Goal: Information Seeking & Learning: Learn about a topic

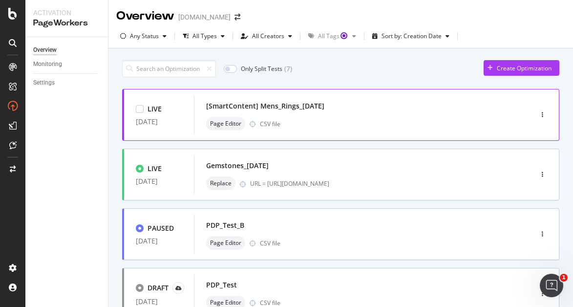
click at [479, 114] on div "[SmartContent] Mens_Rings_[DATE] Page Editor CSV file" at bounding box center [348, 114] width 285 height 31
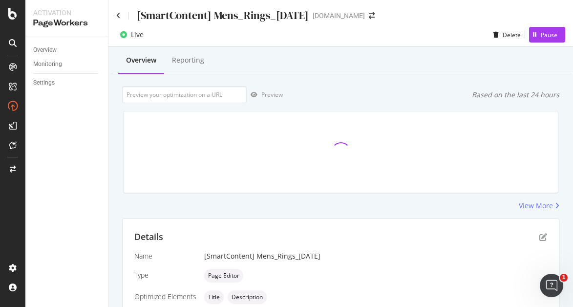
scroll to position [233, 0]
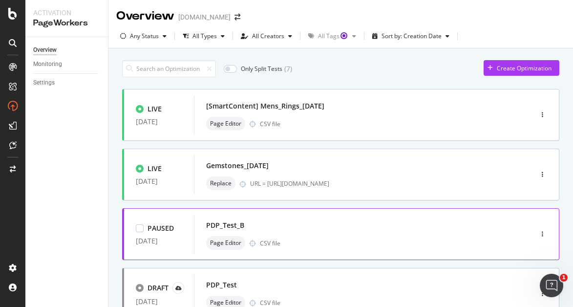
click at [397, 233] on div "PDP_Test_B Page Editor CSV file" at bounding box center [348, 233] width 285 height 31
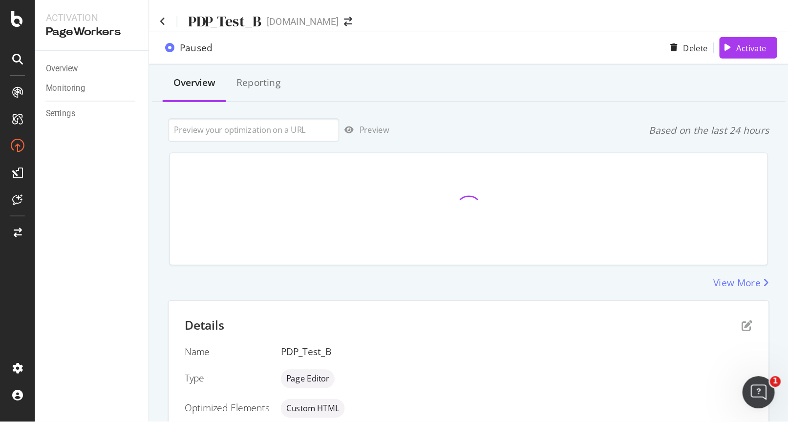
scroll to position [233, 0]
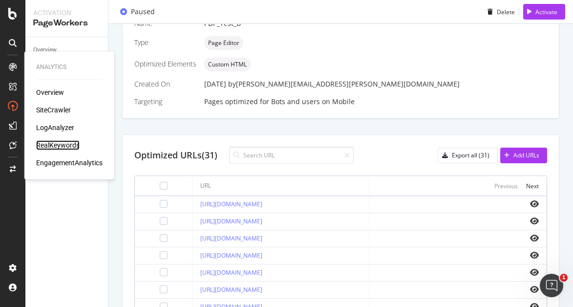
click at [56, 145] on div "RealKeywords" at bounding box center [57, 145] width 43 height 10
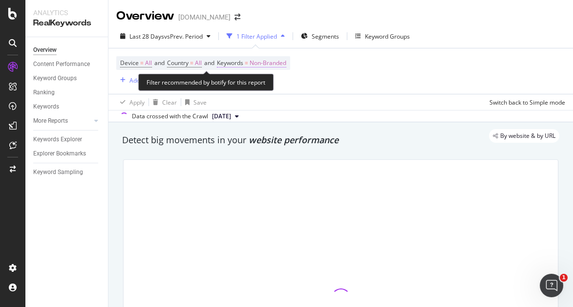
click at [271, 64] on span "Non-Branded" at bounding box center [268, 63] width 37 height 14
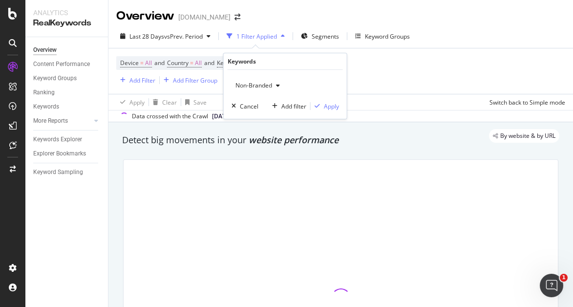
click at [268, 87] on span "Non-Branded" at bounding box center [252, 85] width 41 height 8
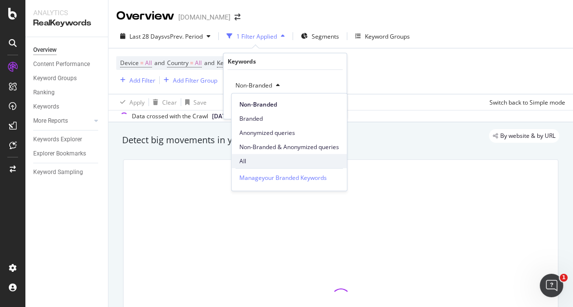
click at [254, 162] on span "All" at bounding box center [289, 161] width 100 height 9
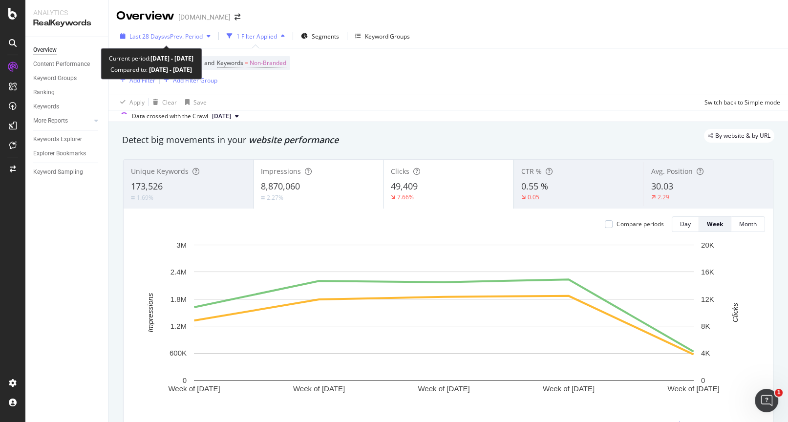
drag, startPoint x: 504, startPoint y: 8, endPoint x: 193, endPoint y: 36, distance: 312.5
click at [193, 36] on span "vs Prev. Period" at bounding box center [183, 36] width 39 height 8
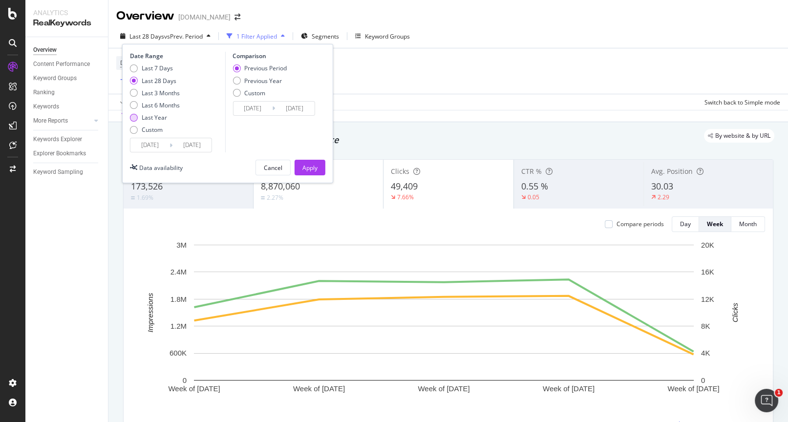
click at [138, 118] on div "Last Year" at bounding box center [155, 117] width 50 height 8
type input "[DATE]"
click at [315, 164] on div "Apply" at bounding box center [309, 168] width 15 height 8
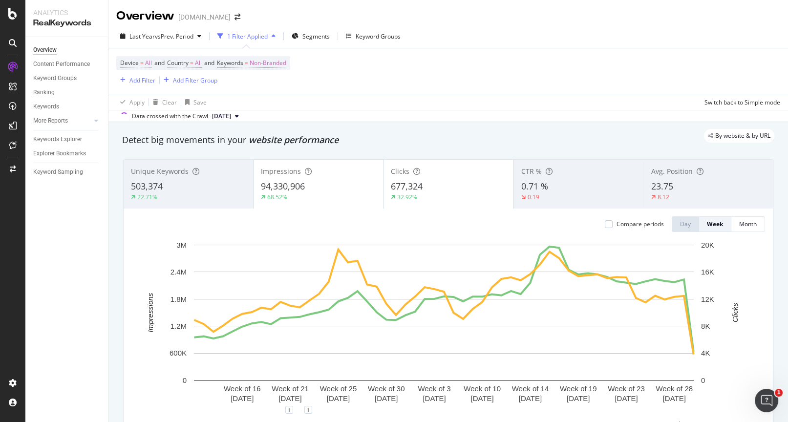
click at [307, 176] on div "Impressions 94,330,906 68.52%" at bounding box center [318, 184] width 129 height 44
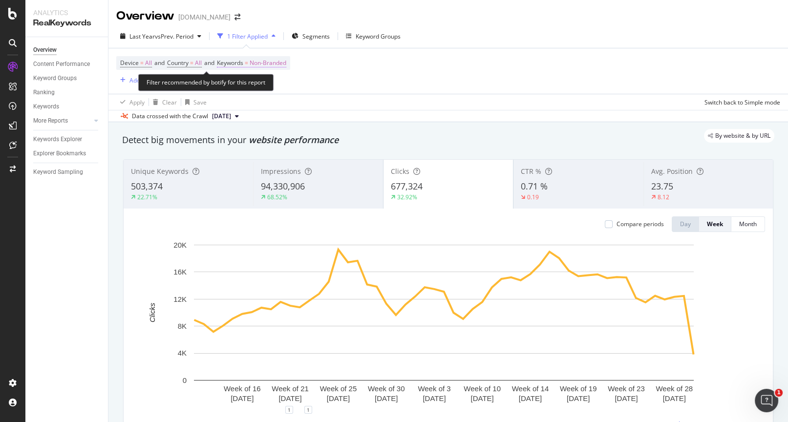
click at [266, 65] on span "Non-Branded" at bounding box center [268, 63] width 37 height 14
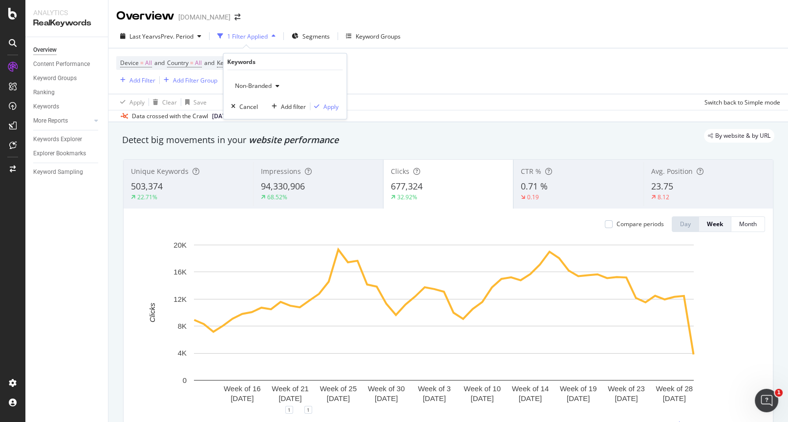
click at [252, 87] on span "Non-Branded" at bounding box center [251, 86] width 41 height 8
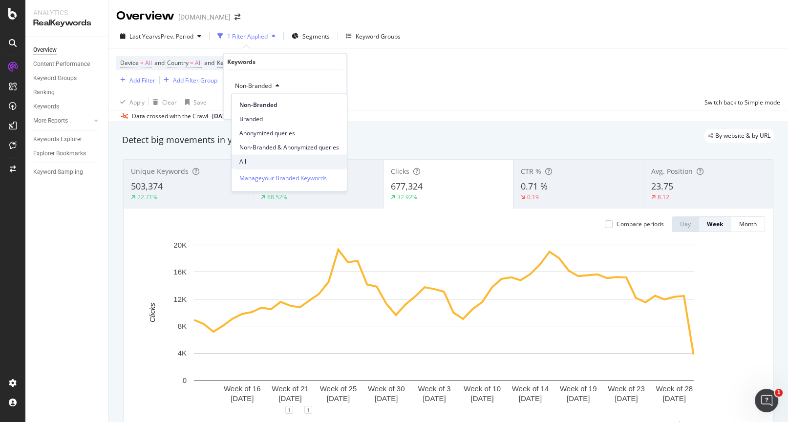
click at [245, 166] on div "All" at bounding box center [289, 161] width 115 height 14
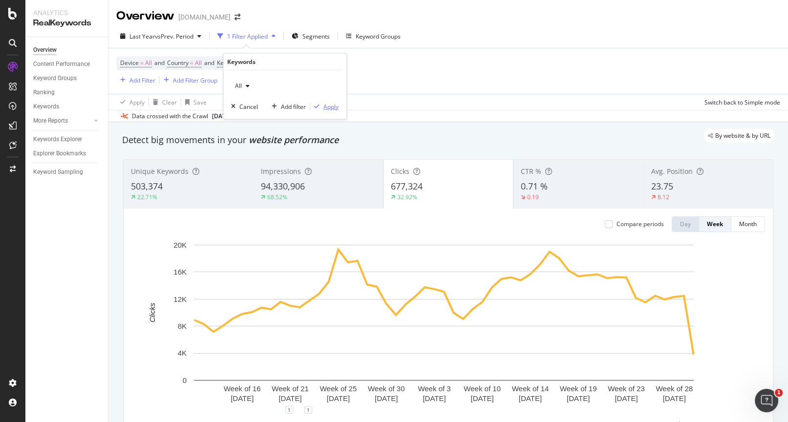
click at [329, 102] on div "Apply" at bounding box center [330, 106] width 15 height 8
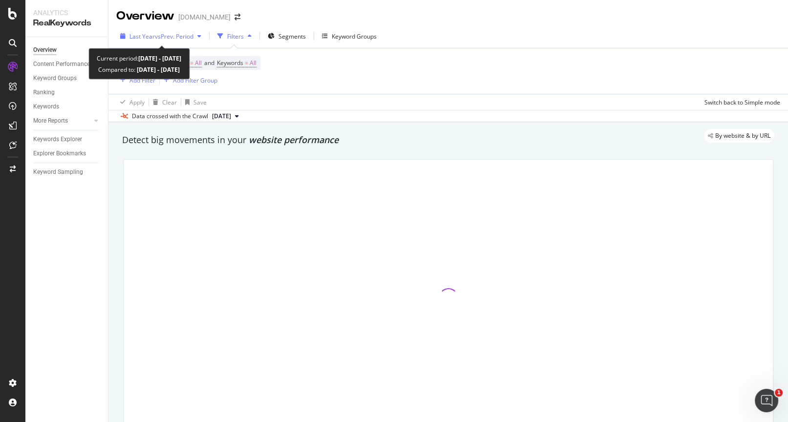
click at [169, 39] on div "Last Year vs Prev. Period" at bounding box center [161, 36] width 64 height 8
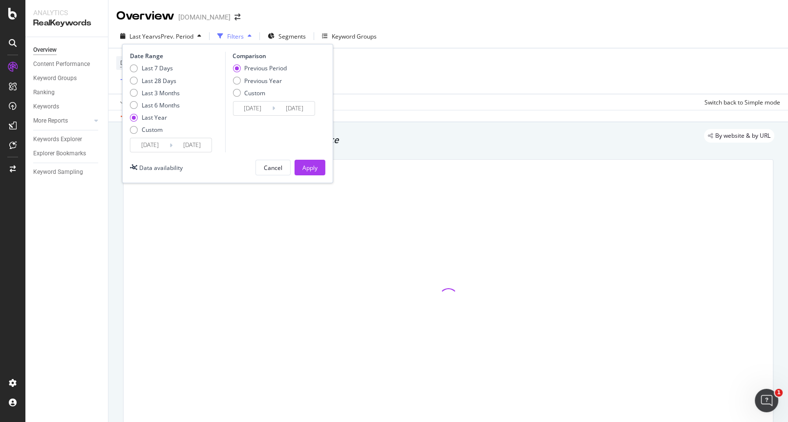
click at [157, 148] on input "[DATE]" at bounding box center [149, 145] width 39 height 14
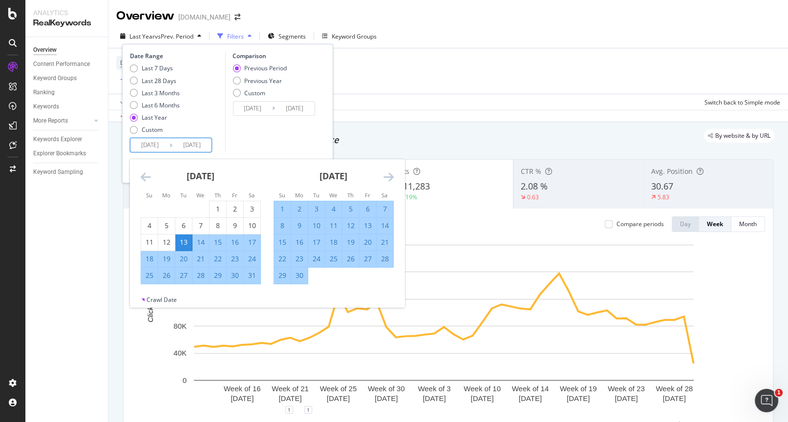
click at [146, 176] on icon "Move backward to switch to the previous month." at bounding box center [146, 177] width 10 height 12
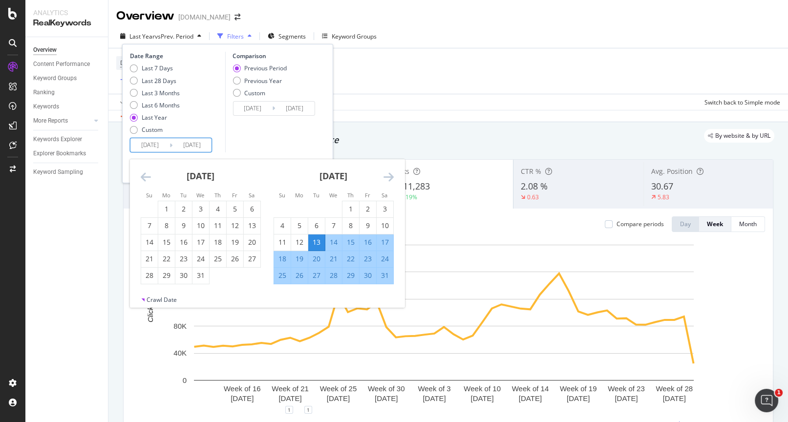
click at [146, 176] on icon "Move backward to switch to the previous month." at bounding box center [146, 177] width 10 height 12
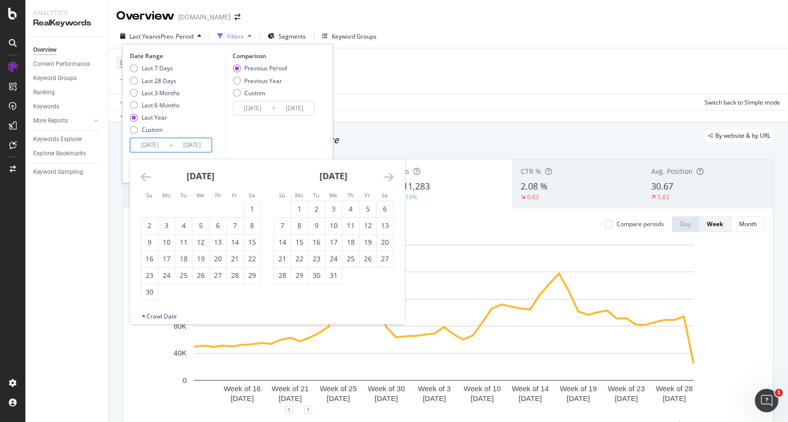
click at [146, 176] on icon "Move backward to switch to the previous month." at bounding box center [146, 177] width 10 height 12
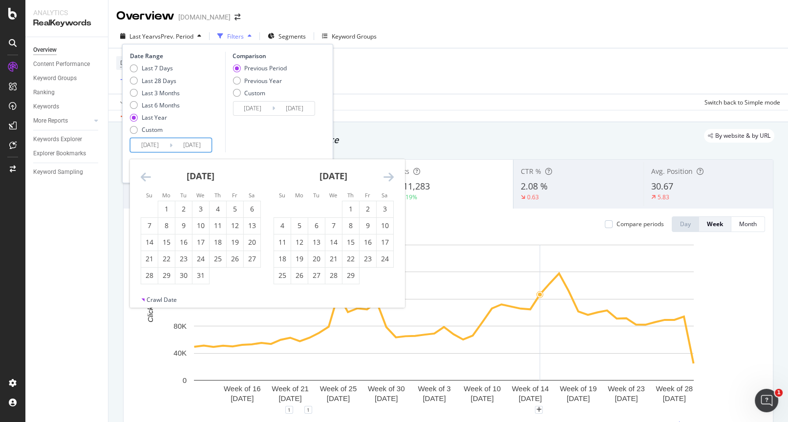
click at [147, 178] on icon "Move backward to switch to the previous month." at bounding box center [146, 177] width 10 height 12
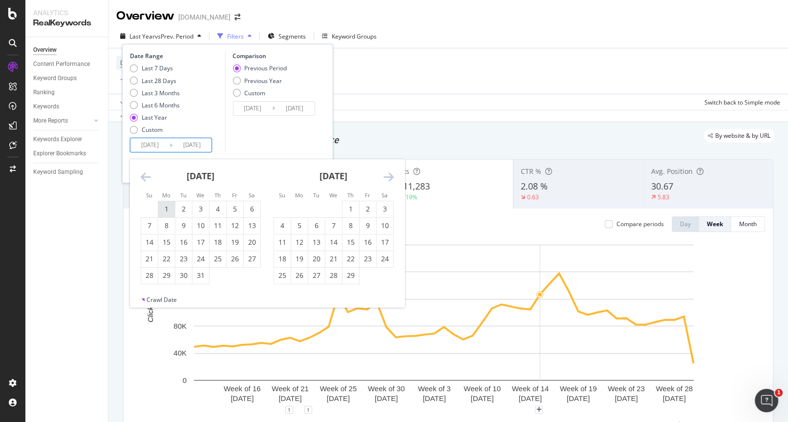
click at [169, 210] on div "1" at bounding box center [166, 209] width 17 height 10
type input "[DATE]"
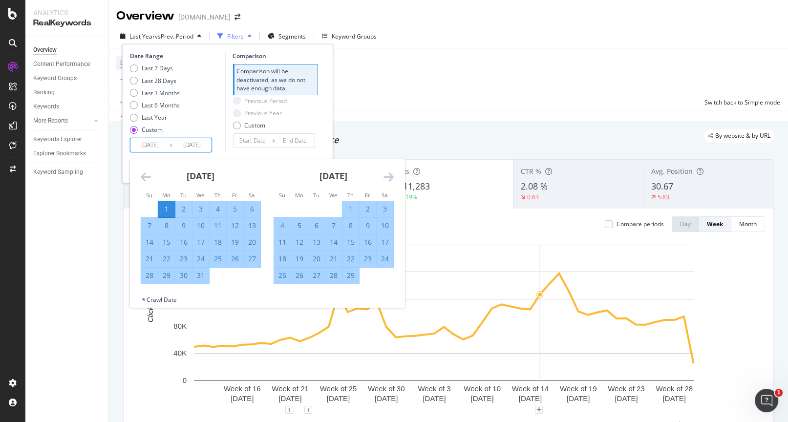
click at [143, 171] on icon "Move backward to switch to the previous month." at bounding box center [146, 177] width 10 height 12
click at [143, 172] on icon "Move backward to switch to the previous month." at bounding box center [146, 177] width 10 height 12
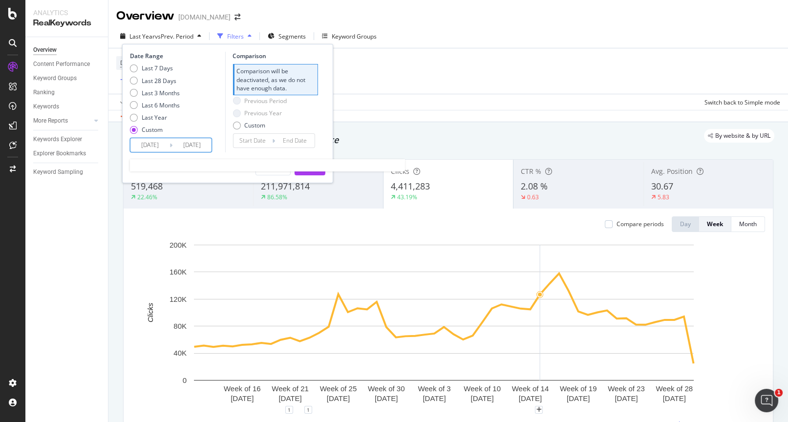
click at [149, 148] on input "[DATE]" at bounding box center [149, 145] width 39 height 14
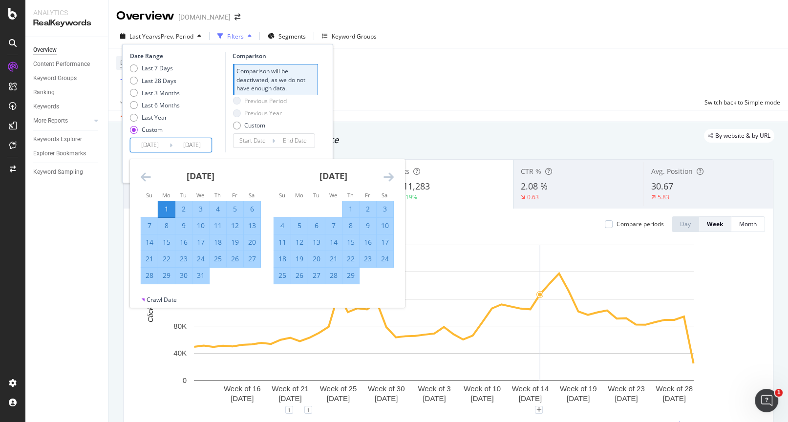
click at [142, 178] on icon "Move backward to switch to the previous month." at bounding box center [146, 177] width 10 height 12
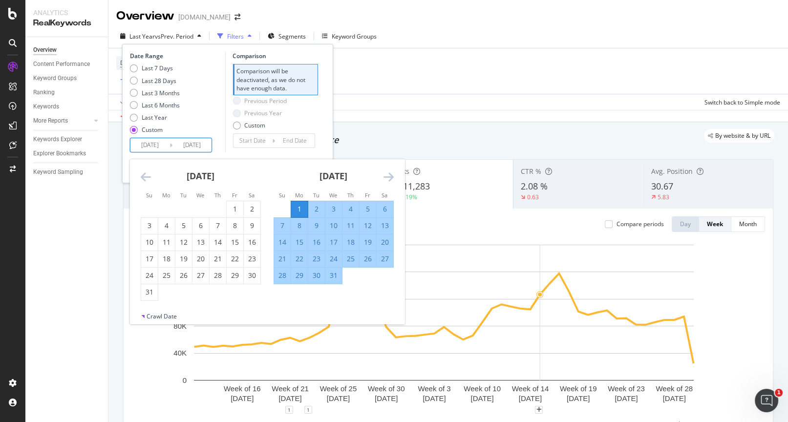
click at [142, 178] on icon "Move backward to switch to the previous month." at bounding box center [146, 177] width 10 height 12
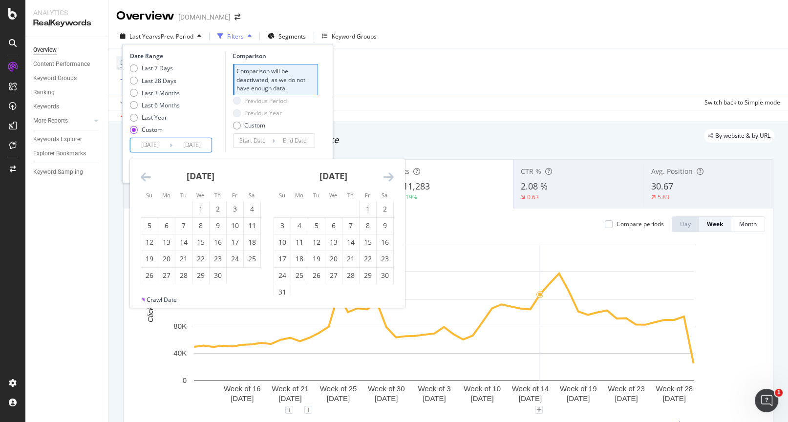
click at [142, 178] on icon "Move backward to switch to the previous month." at bounding box center [146, 177] width 10 height 12
click at [387, 181] on icon "Move forward to switch to the next month." at bounding box center [388, 177] width 10 height 12
click at [284, 256] on div "19" at bounding box center [282, 259] width 17 height 10
type input "[DATE]"
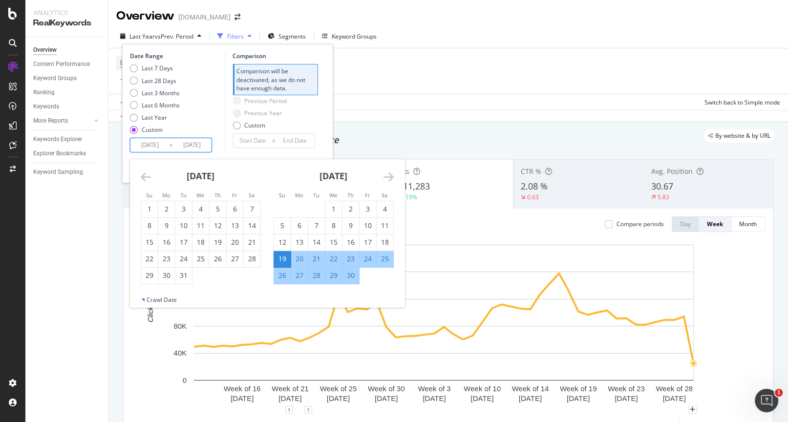
click at [393, 173] on icon "Move forward to switch to the next month." at bounding box center [388, 177] width 10 height 12
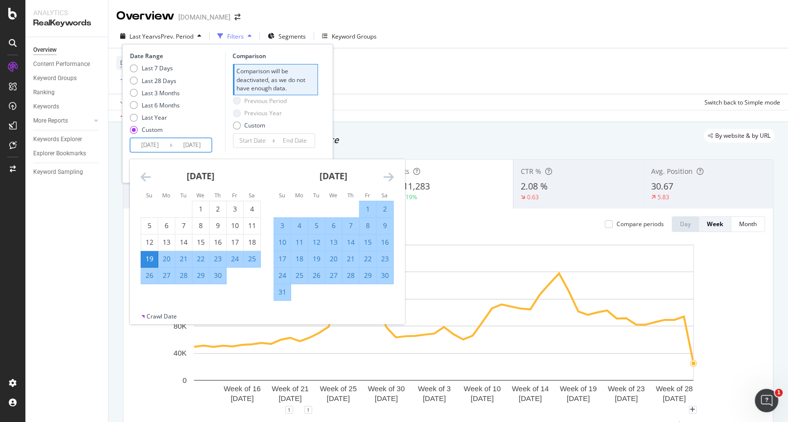
click at [393, 173] on icon "Move forward to switch to the next month." at bounding box center [388, 177] width 10 height 12
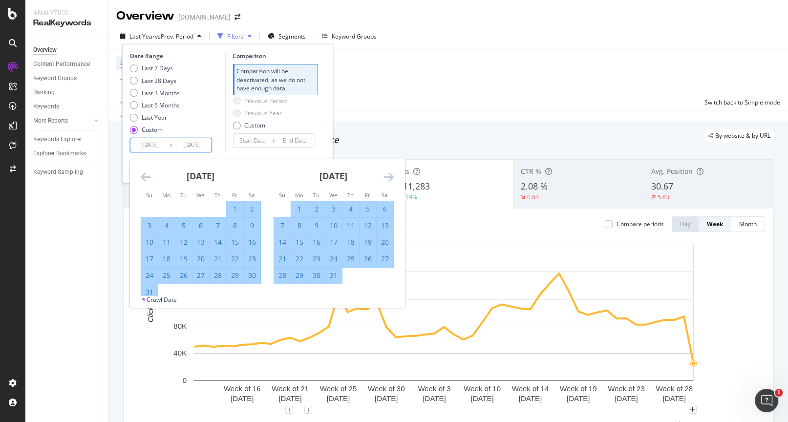
click at [393, 173] on icon "Move forward to switch to the next month." at bounding box center [388, 177] width 10 height 12
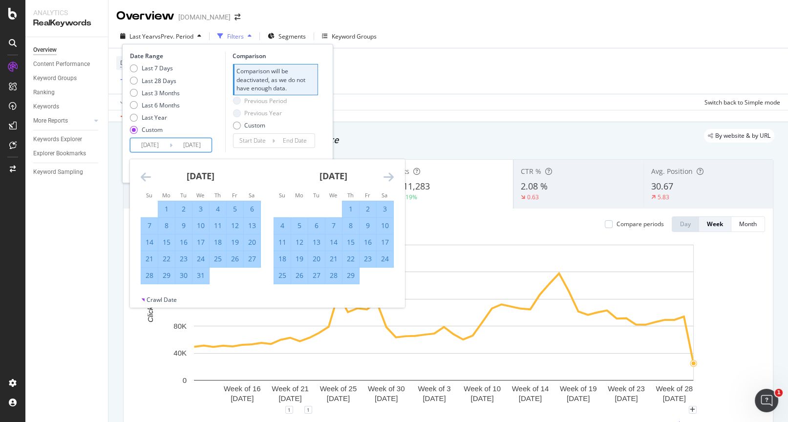
click at [393, 173] on icon "Move forward to switch to the next month." at bounding box center [388, 177] width 10 height 12
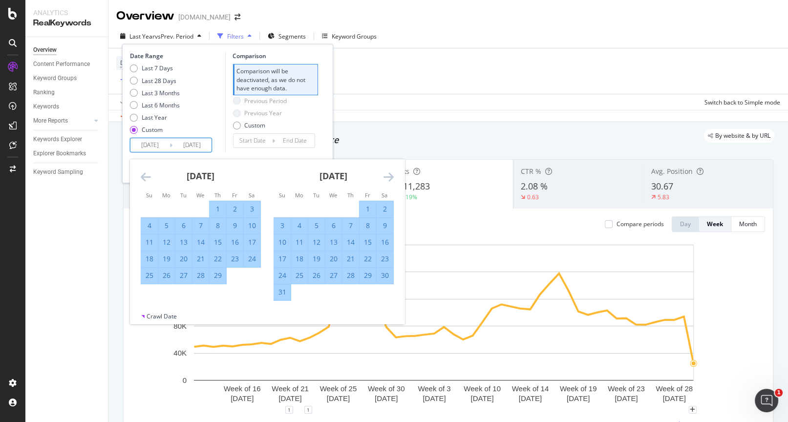
click at [393, 173] on icon "Move forward to switch to the next month." at bounding box center [388, 177] width 10 height 12
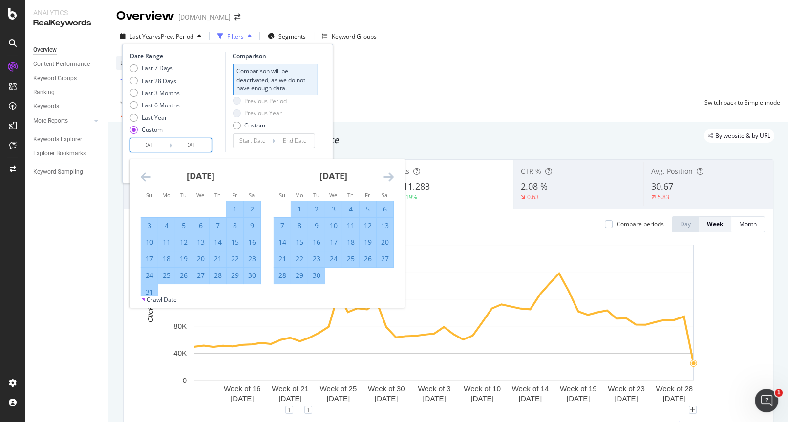
click at [393, 173] on icon "Move forward to switch to the next month." at bounding box center [388, 177] width 10 height 12
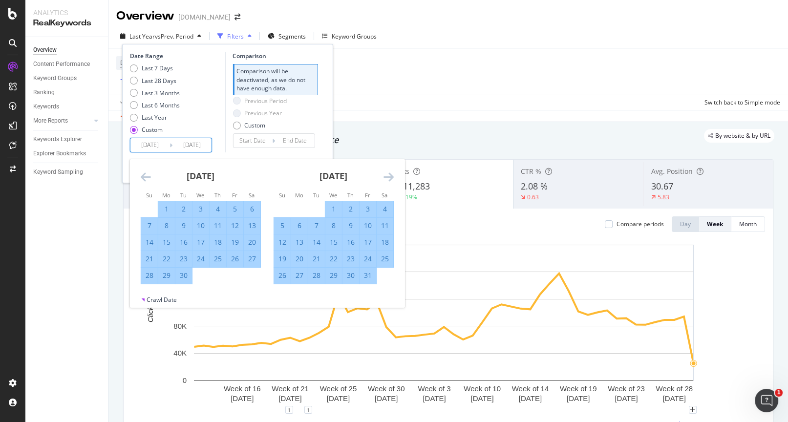
click at [393, 173] on icon "Move forward to switch to the next month." at bounding box center [388, 177] width 10 height 12
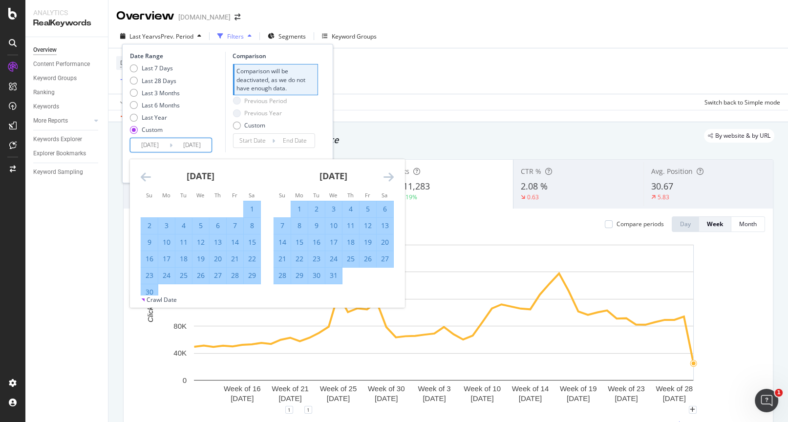
click at [393, 173] on icon "Move forward to switch to the next month." at bounding box center [388, 177] width 10 height 12
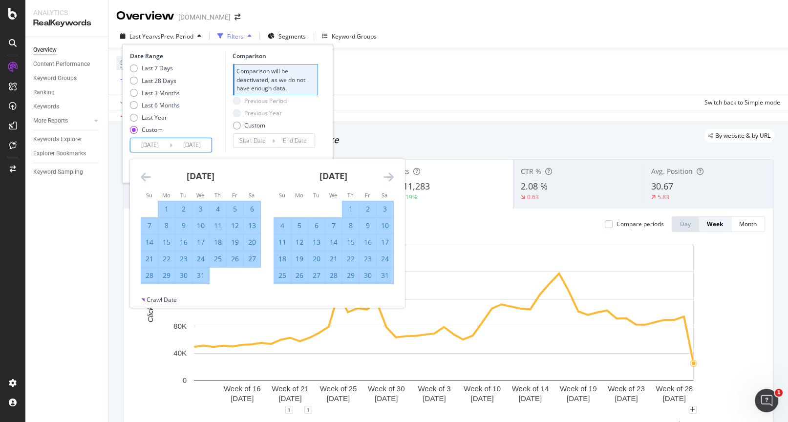
click at [393, 173] on icon "Move forward to switch to the next month." at bounding box center [388, 177] width 10 height 12
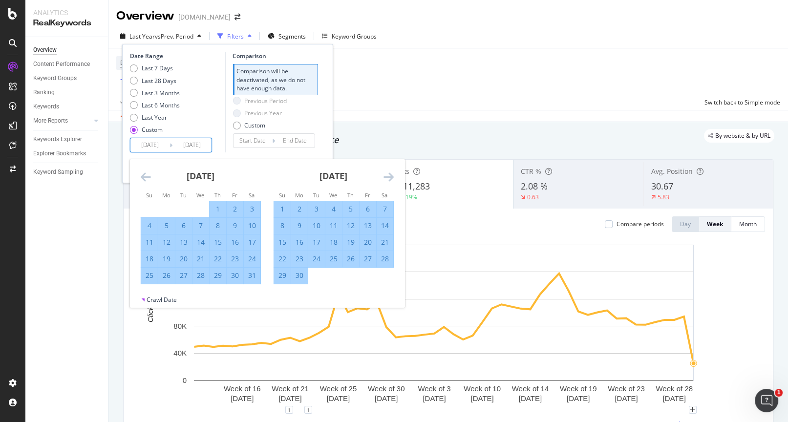
click at [393, 173] on icon "Move forward to switch to the next month." at bounding box center [388, 177] width 10 height 12
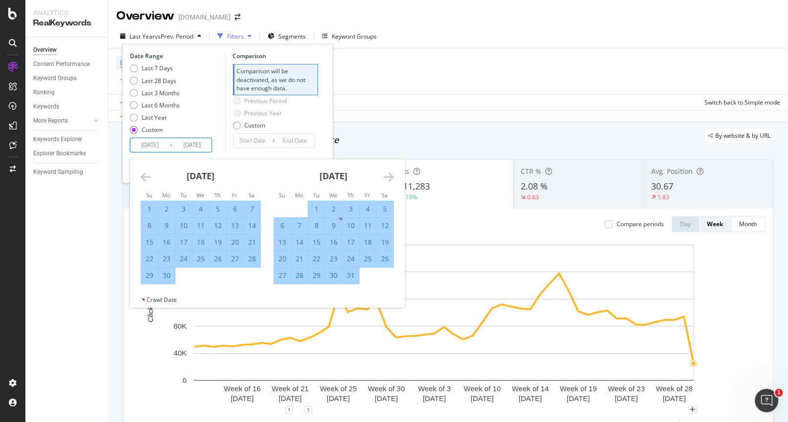
click at [393, 173] on icon "Move forward to switch to the next month." at bounding box center [388, 177] width 10 height 12
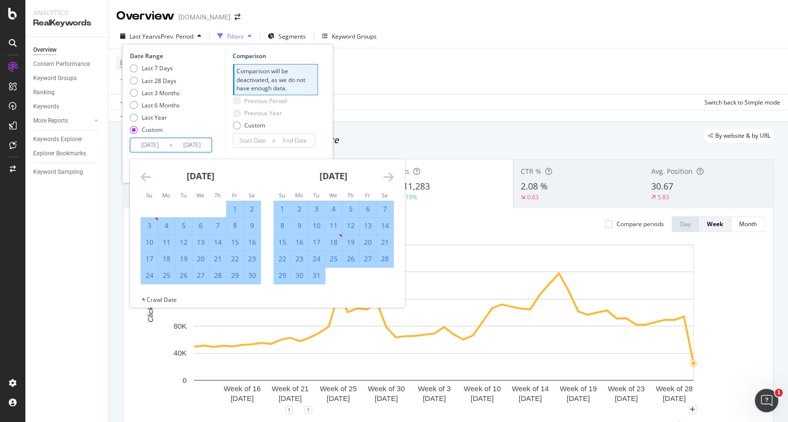
click at [393, 175] on icon "Move forward to switch to the next month." at bounding box center [388, 177] width 10 height 12
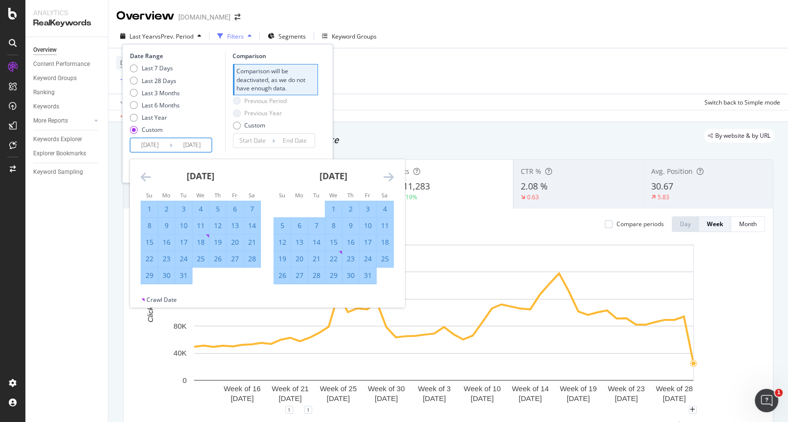
click at [393, 175] on icon "Move forward to switch to the next month." at bounding box center [388, 177] width 10 height 12
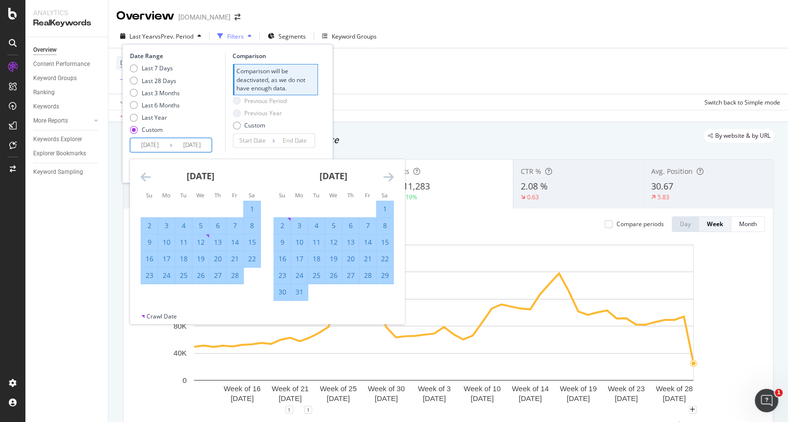
click at [393, 175] on icon "Move forward to switch to the next month." at bounding box center [388, 177] width 10 height 12
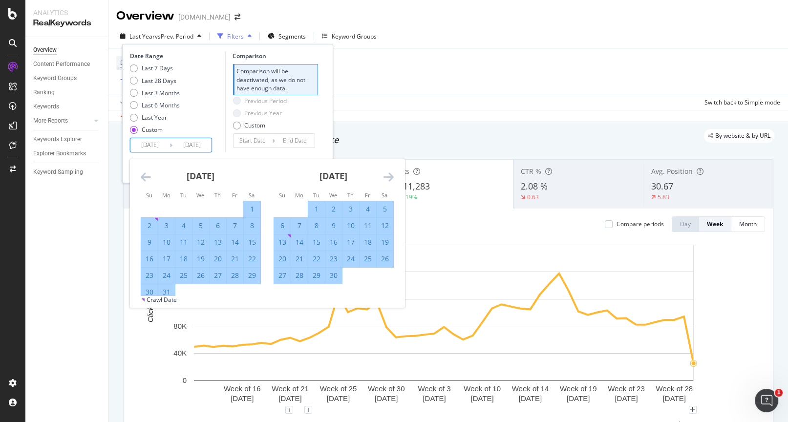
click at [393, 175] on icon "Move forward to switch to the next month." at bounding box center [388, 177] width 10 height 12
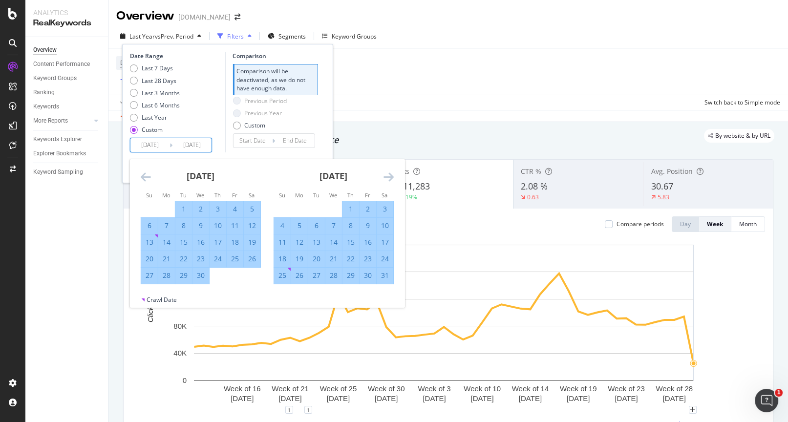
click at [393, 175] on icon "Move forward to switch to the next month." at bounding box center [388, 177] width 10 height 12
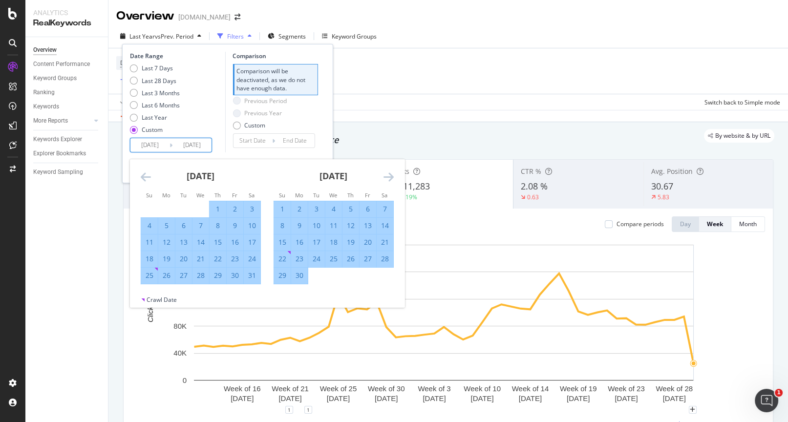
click at [393, 175] on icon "Move forward to switch to the next month." at bounding box center [388, 177] width 10 height 12
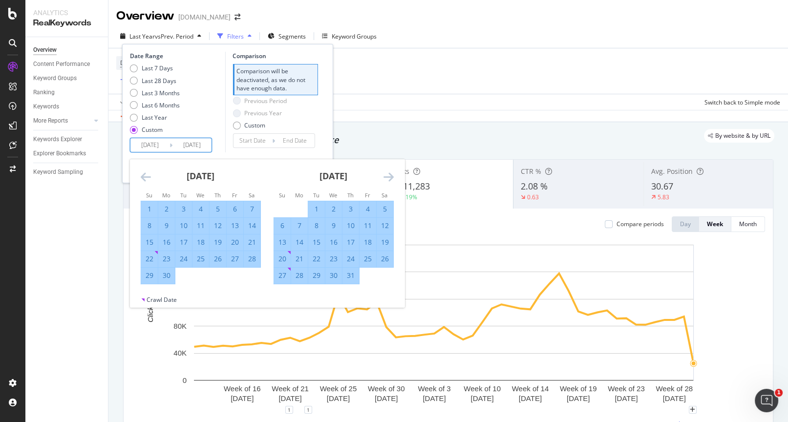
click at [381, 211] on div "5" at bounding box center [385, 209] width 17 height 10
type input "[DATE]"
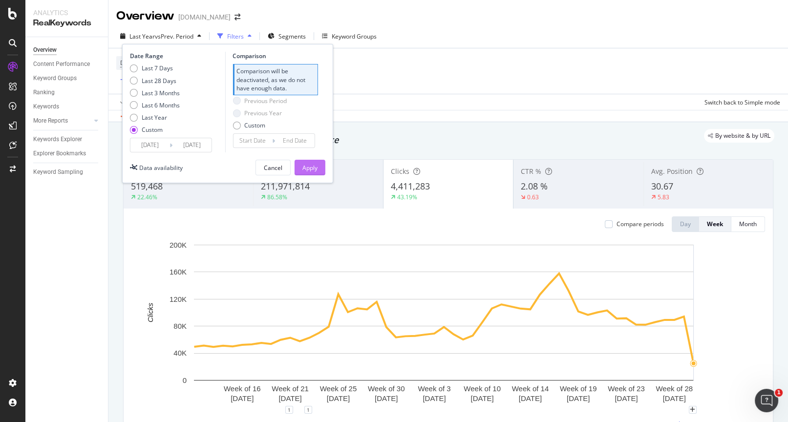
click at [308, 164] on div "Apply" at bounding box center [309, 168] width 15 height 8
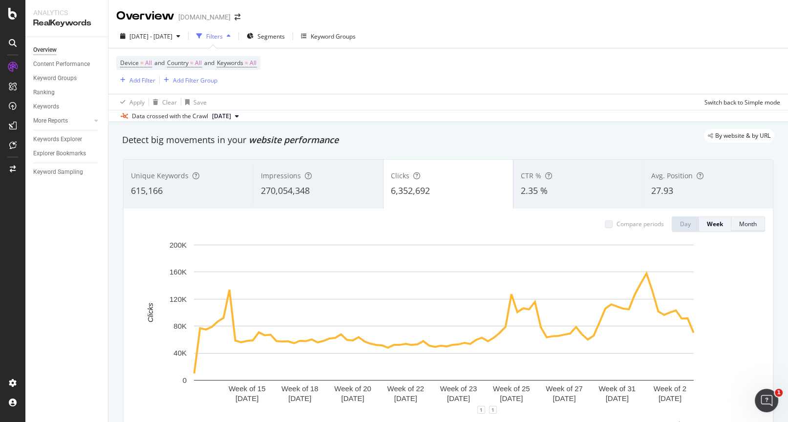
click at [573, 224] on div "Month" at bounding box center [748, 224] width 18 height 8
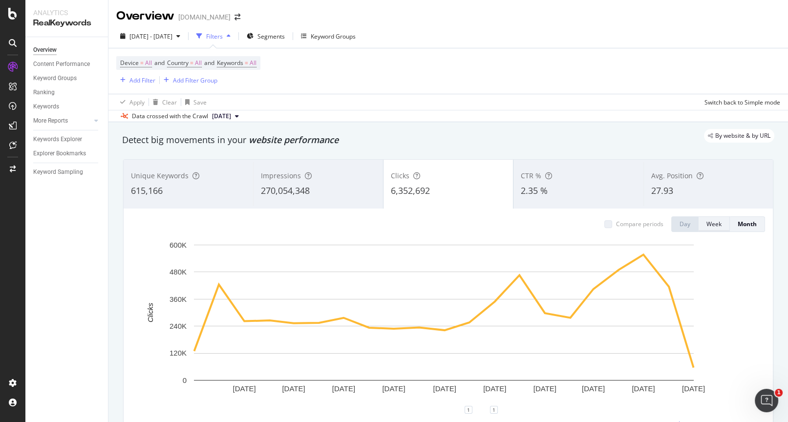
click at [573, 229] on div "Week" at bounding box center [713, 224] width 15 height 14
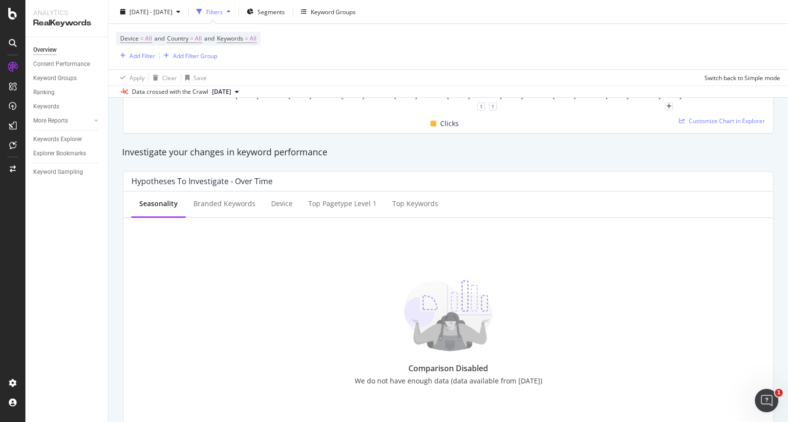
scroll to position [102, 0]
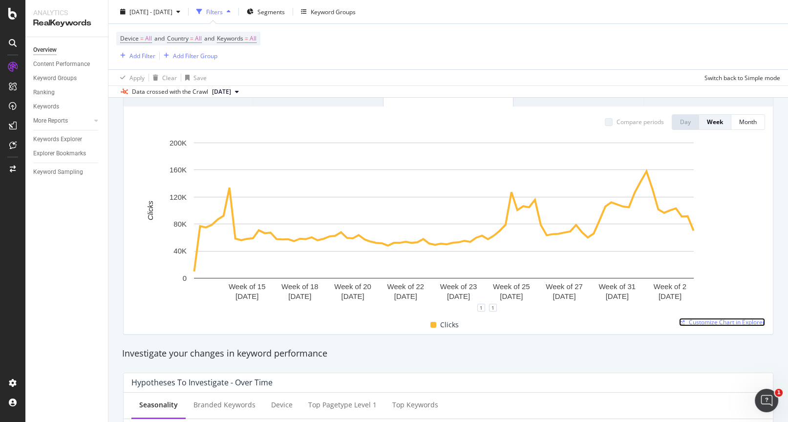
click at [573, 306] on span "Customize Chart in Explorer" at bounding box center [727, 322] width 76 height 8
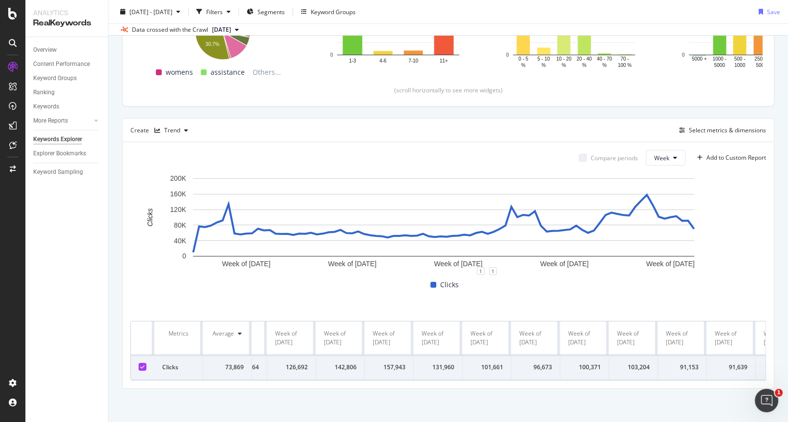
scroll to position [0, 3697]
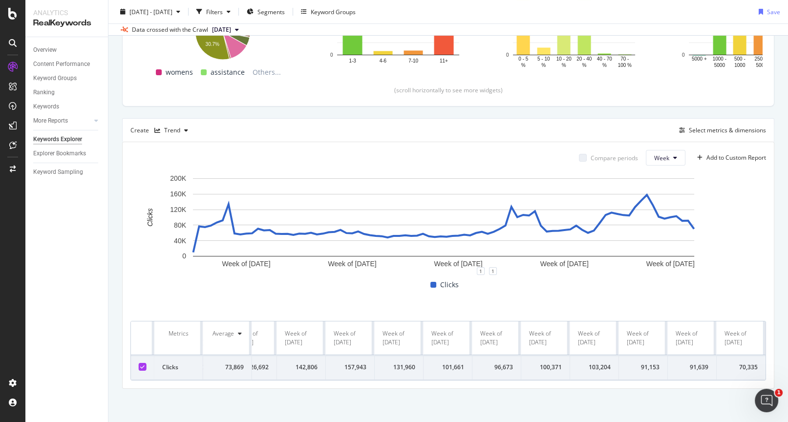
drag, startPoint x: 156, startPoint y: 321, endPoint x: 771, endPoint y: 361, distance: 615.8
click at [573, 306] on div "By website Top Charts Clicks By pagetype Level 1 By: pagetype Level 1 Hold CTRL…" at bounding box center [448, 148] width 680 height 549
copy thead
click at [271, 188] on rect "A chart." at bounding box center [443, 217] width 501 height 78
